Goal: Check status

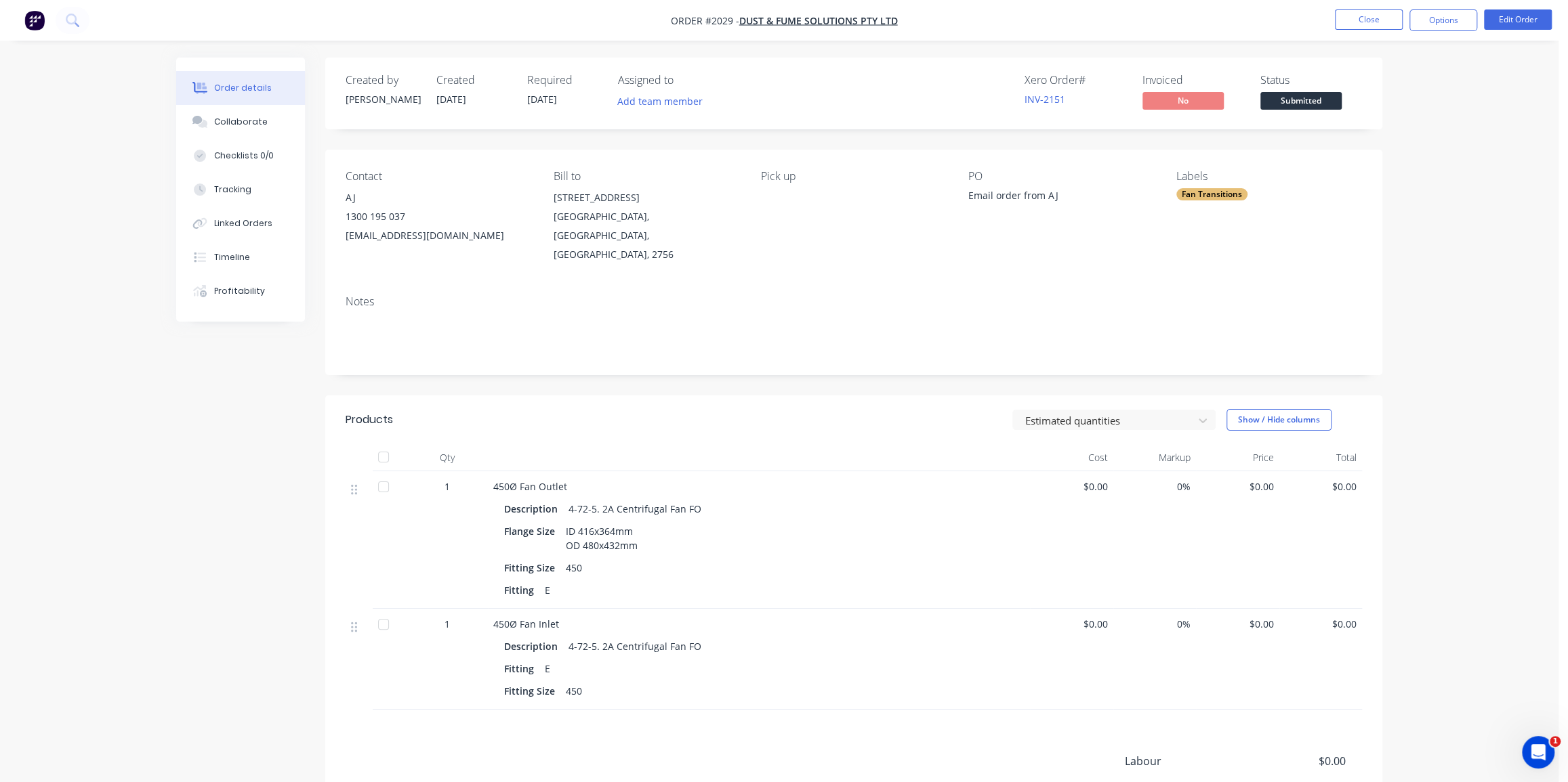
click at [1410, 200] on div "Order details Collaborate Checklists 0/0 Tracking Linked Orders Timeline Profit…" at bounding box center [779, 476] width 1558 height 951
click at [1452, 148] on div "Order details Collaborate Checklists 0/0 Tracking Linked Orders Timeline Profit…" at bounding box center [779, 476] width 1558 height 951
click at [94, 104] on div "Order details Collaborate Checklists 0/0 Tracking Linked Orders Timeline Profit…" at bounding box center [779, 476] width 1558 height 951
click at [1463, 447] on div "Order details Collaborate Checklists 0/0 Tracking Linked Orders Timeline Profit…" at bounding box center [779, 476] width 1558 height 951
click at [38, 18] on img "button" at bounding box center [34, 20] width 21 height 21
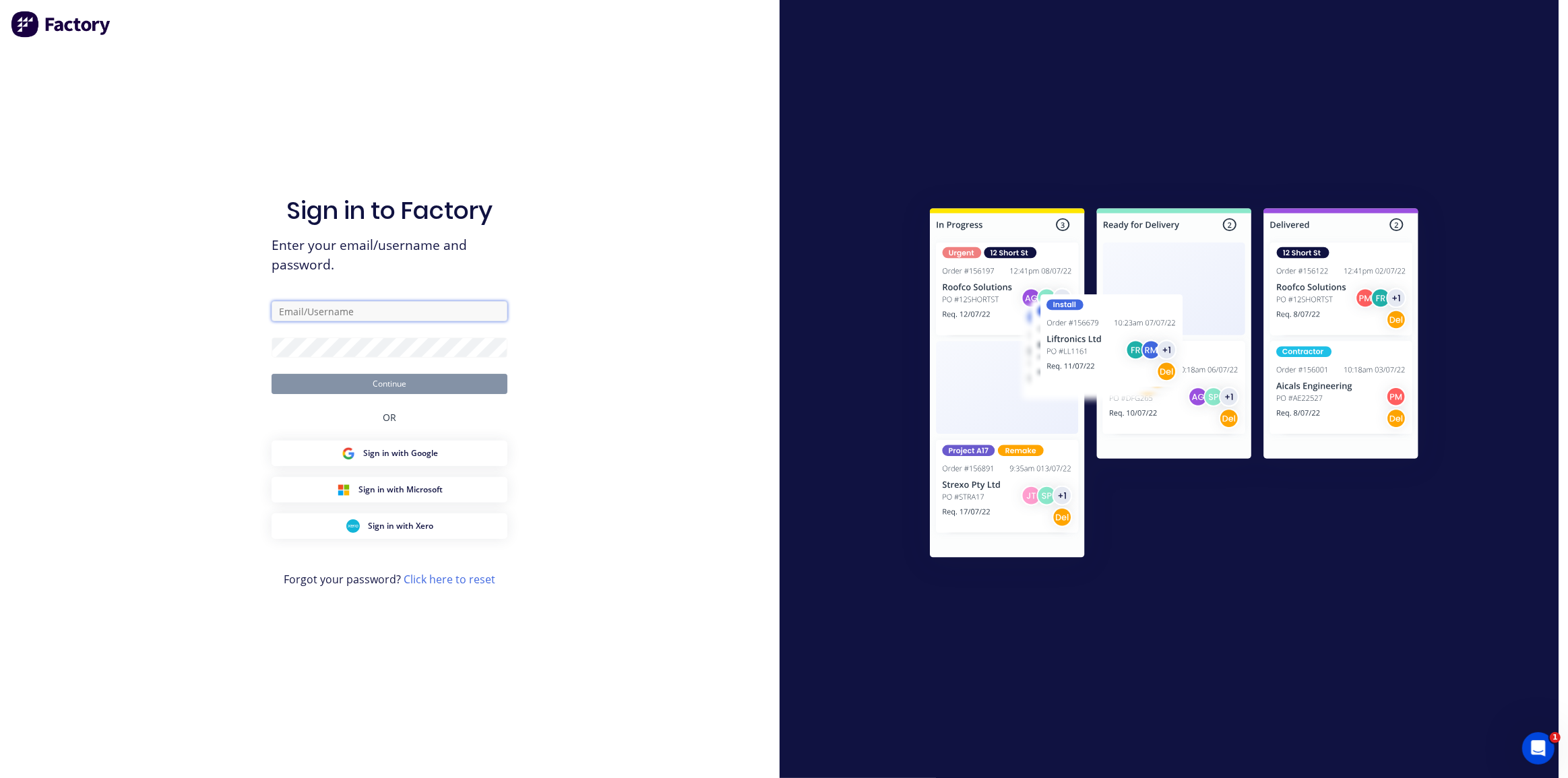
type input "[PERSON_NAME][EMAIL_ADDRESS][DOMAIN_NAME]"
click at [403, 383] on button "Continue" at bounding box center [389, 384] width 236 height 20
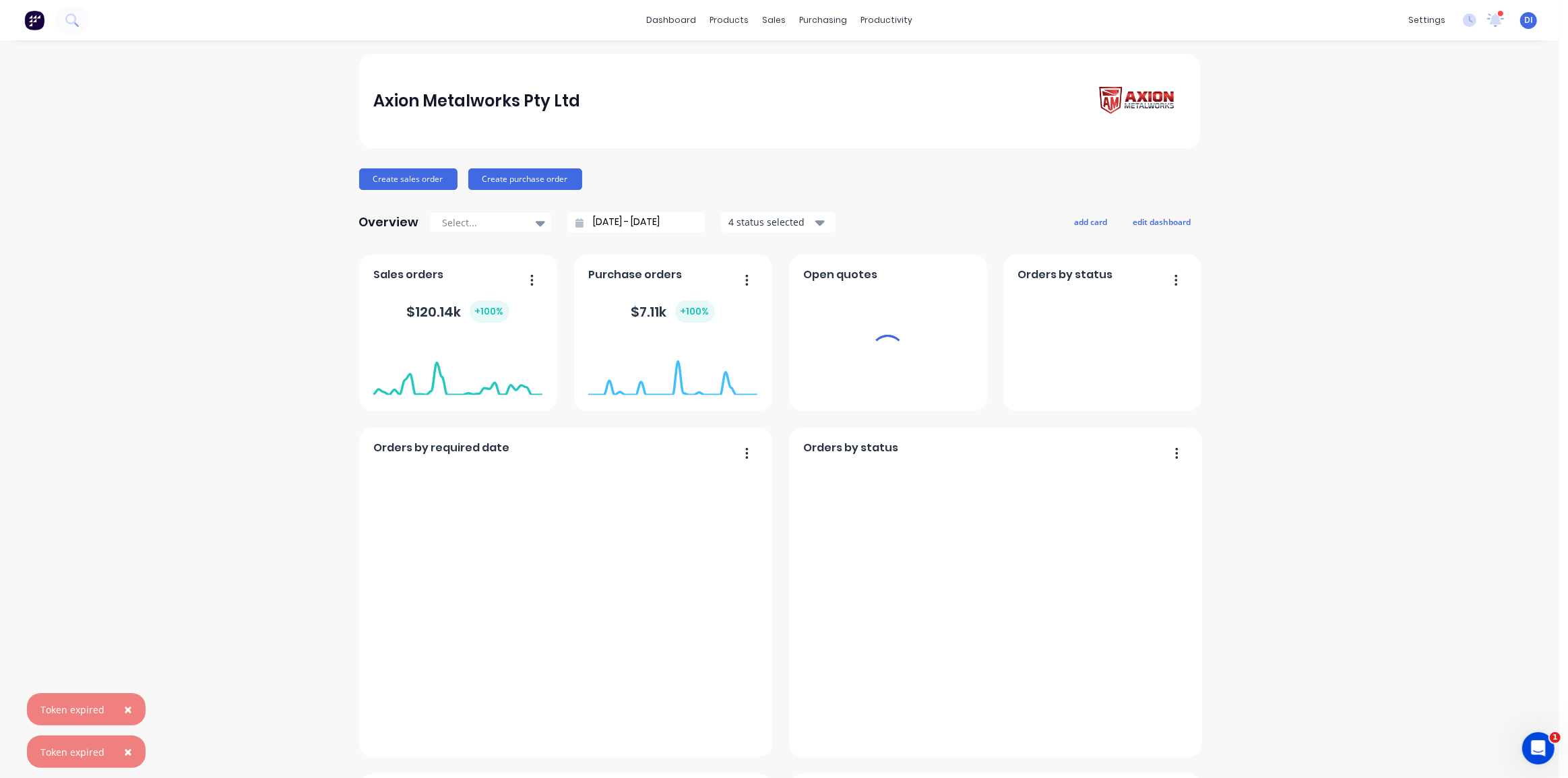
click at [37, 21] on img at bounding box center [34, 20] width 20 height 20
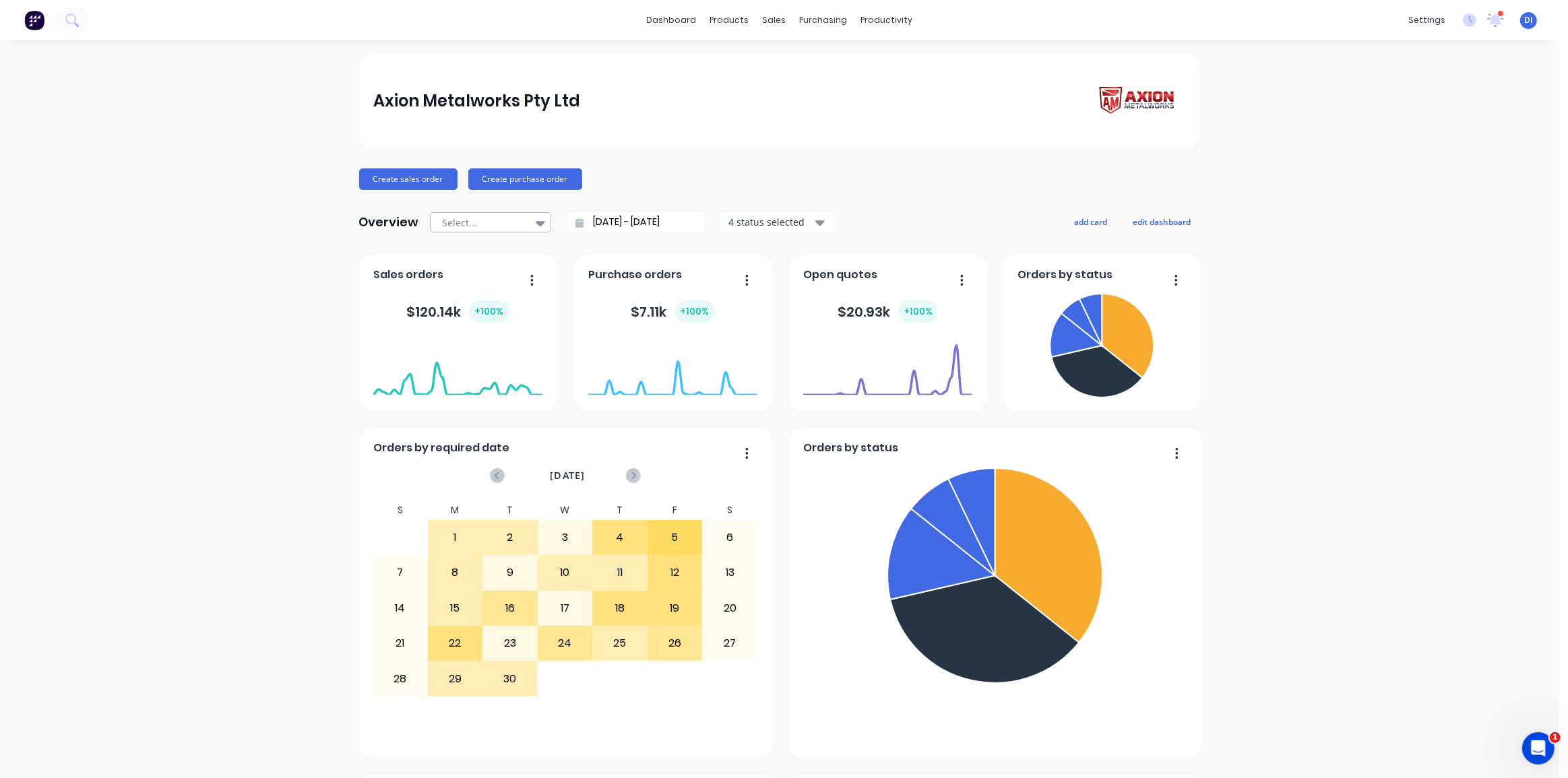
click at [521, 220] on div "Select..." at bounding box center [484, 222] width 93 height 20
click at [472, 278] on div "Month to date" at bounding box center [491, 277] width 121 height 25
type input "01/09/25 - 29/09/25"
